Goal: Task Accomplishment & Management: Use online tool/utility

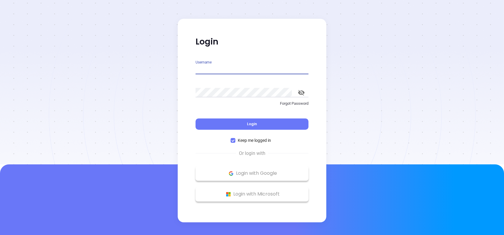
click at [229, 72] on input "Username" at bounding box center [252, 70] width 113 height 10
type input "[PERSON_NAME][EMAIL_ADDRESS][DOMAIN_NAME]"
click at [238, 69] on input "Username" at bounding box center [252, 70] width 113 height 10
type input "[PERSON_NAME][EMAIL_ADDRESS][DOMAIN_NAME]"
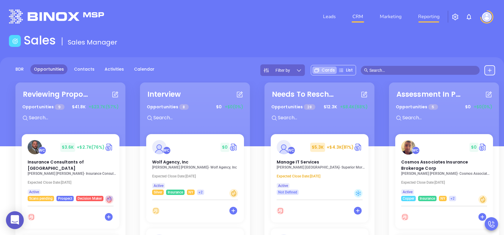
click at [434, 15] on link "Reporting" at bounding box center [429, 17] width 26 height 12
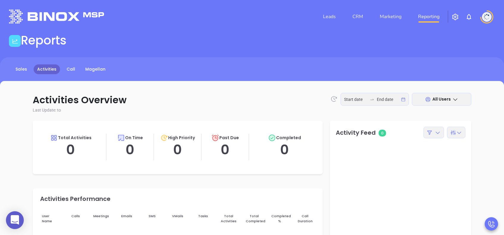
type input "[DATE]"
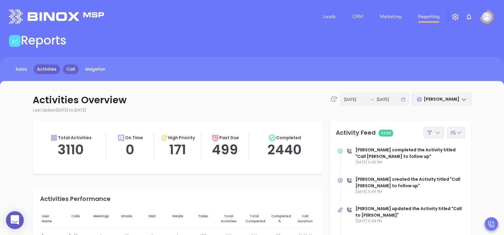
click at [73, 69] on link "Call" at bounding box center [71, 70] width 16 height 10
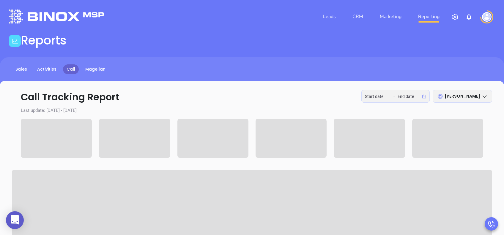
type input "[DATE]"
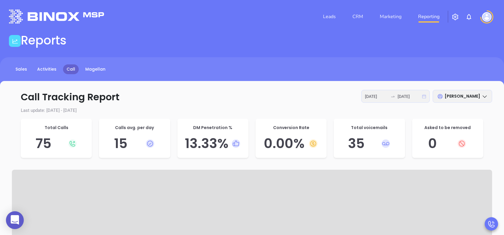
click at [423, 96] on icon "calendar" at bounding box center [424, 97] width 4 height 4
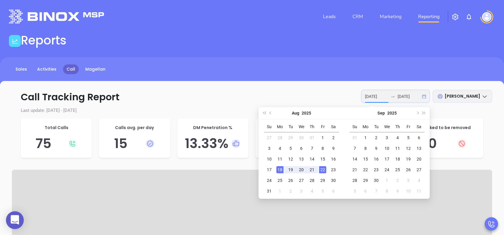
type input "[DATE]"
click at [354, 37] on div "Reports" at bounding box center [252, 41] width 494 height 17
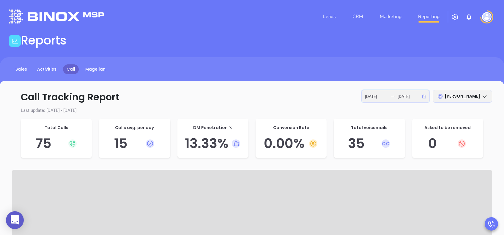
click at [418, 94] on input "[DATE]" at bounding box center [409, 96] width 23 height 7
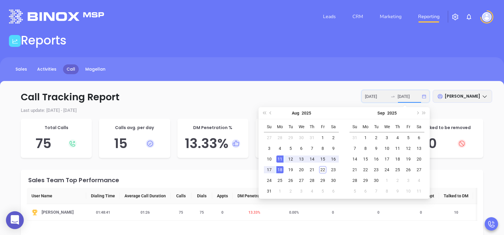
type input "[DATE]"
click at [282, 172] on div "18" at bounding box center [280, 170] width 7 height 7
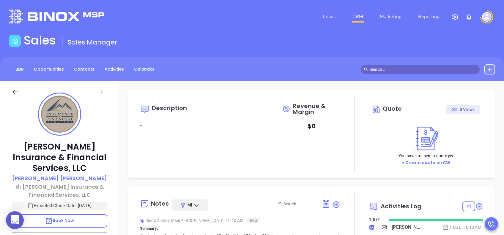
type input "Lucy Lechado"
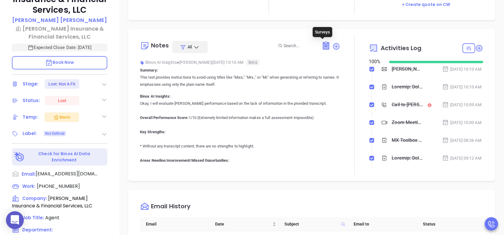
click at [323, 45] on icon at bounding box center [326, 46] width 6 height 7
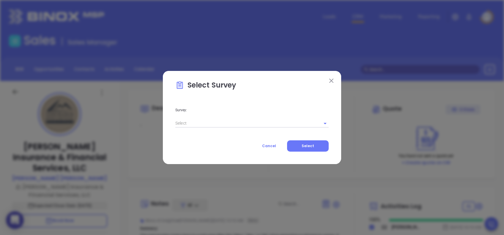
click at [331, 79] on img at bounding box center [331, 81] width 4 height 4
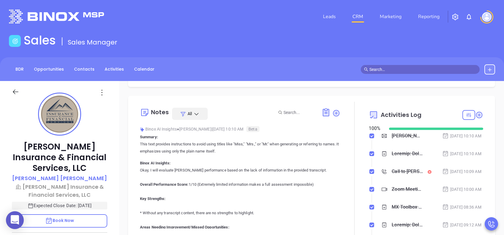
scroll to position [79, 0]
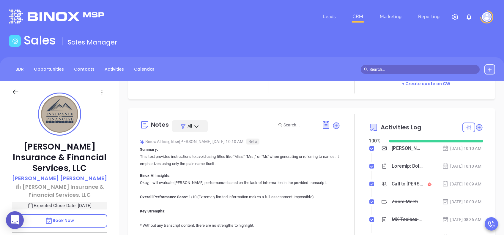
click at [195, 125] on icon at bounding box center [197, 127] width 6 height 6
click at [241, 118] on div "Notes All Binox AI Insights ● Walter Contreras | Aug 20, 2025 10:10 AM Beta Sum…" at bounding box center [240, 184] width 200 height 140
click at [333, 124] on icon at bounding box center [336, 126] width 6 height 6
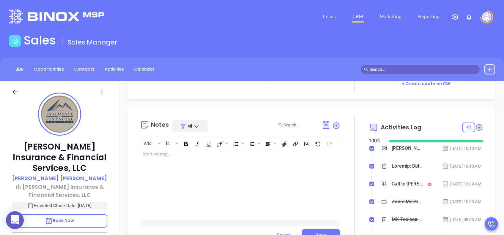
scroll to position [158, 0]
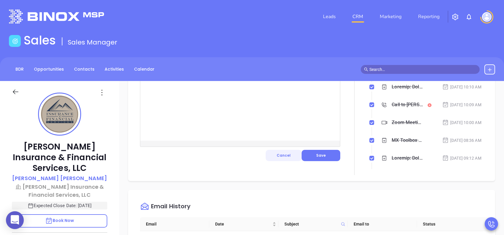
click at [277, 157] on span "Cancel" at bounding box center [284, 155] width 14 height 5
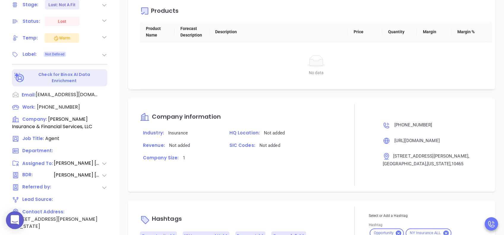
scroll to position [787, 0]
